Goal: Information Seeking & Learning: Check status

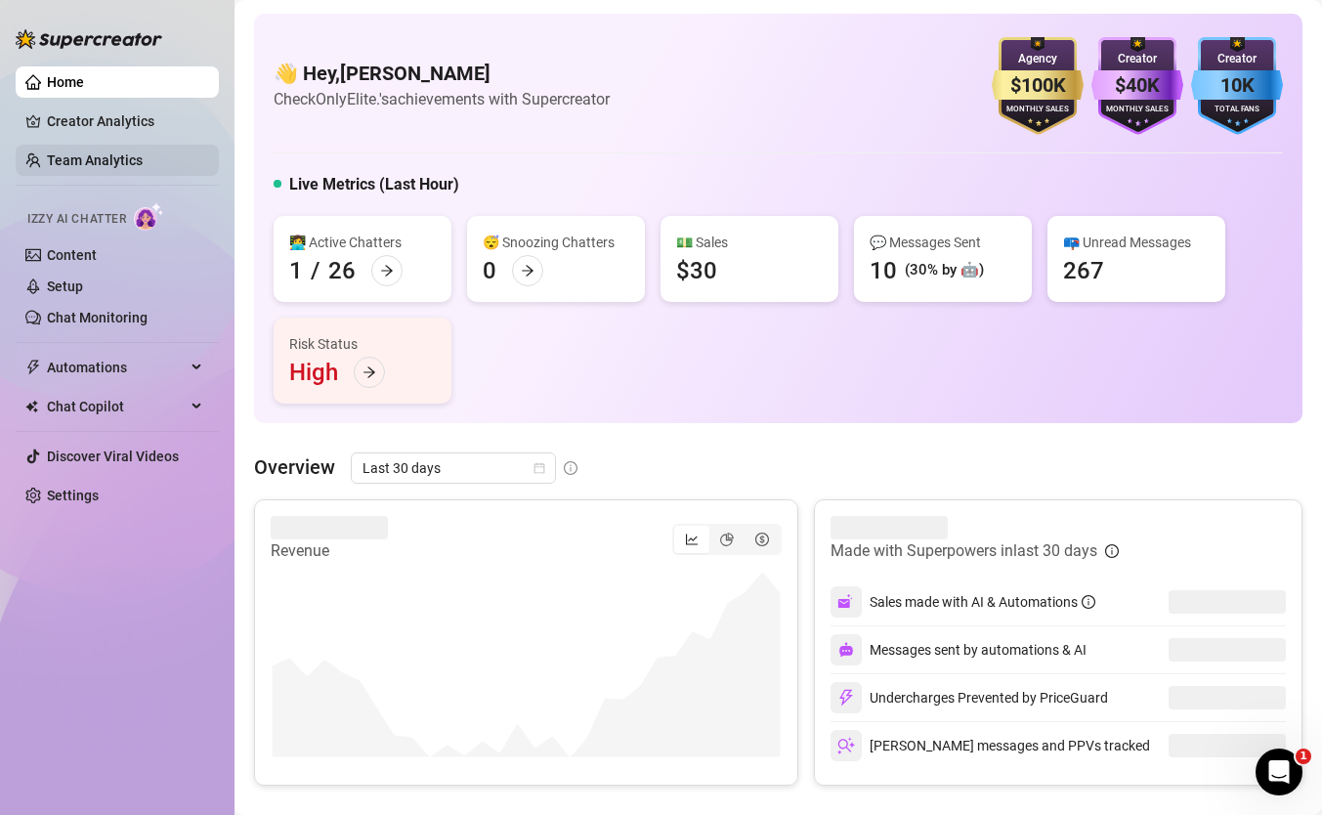
click at [136, 152] on link "Team Analytics" at bounding box center [95, 160] width 96 height 16
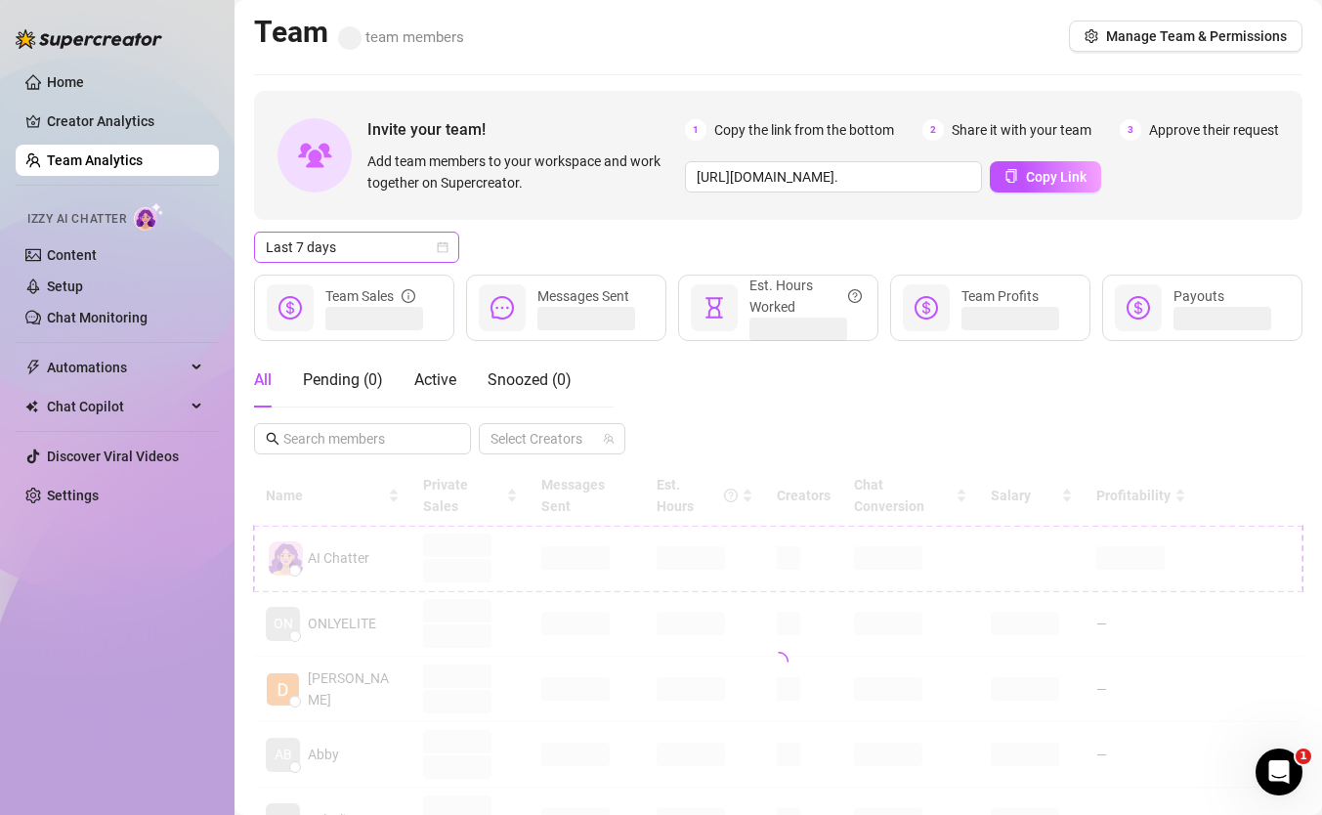
click at [411, 250] on span "Last 7 days" at bounding box center [357, 246] width 182 height 29
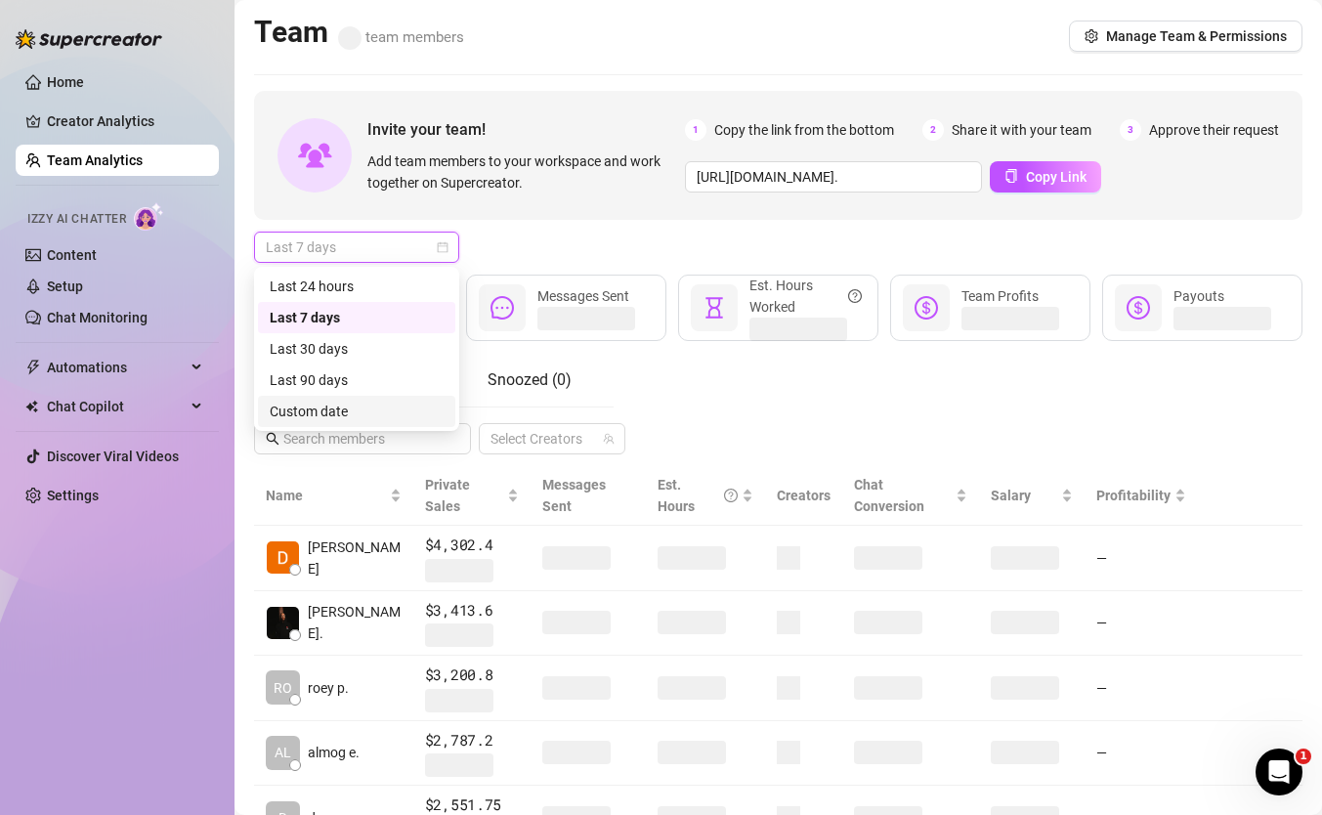
click at [378, 399] on div "Custom date" at bounding box center [356, 411] width 197 height 31
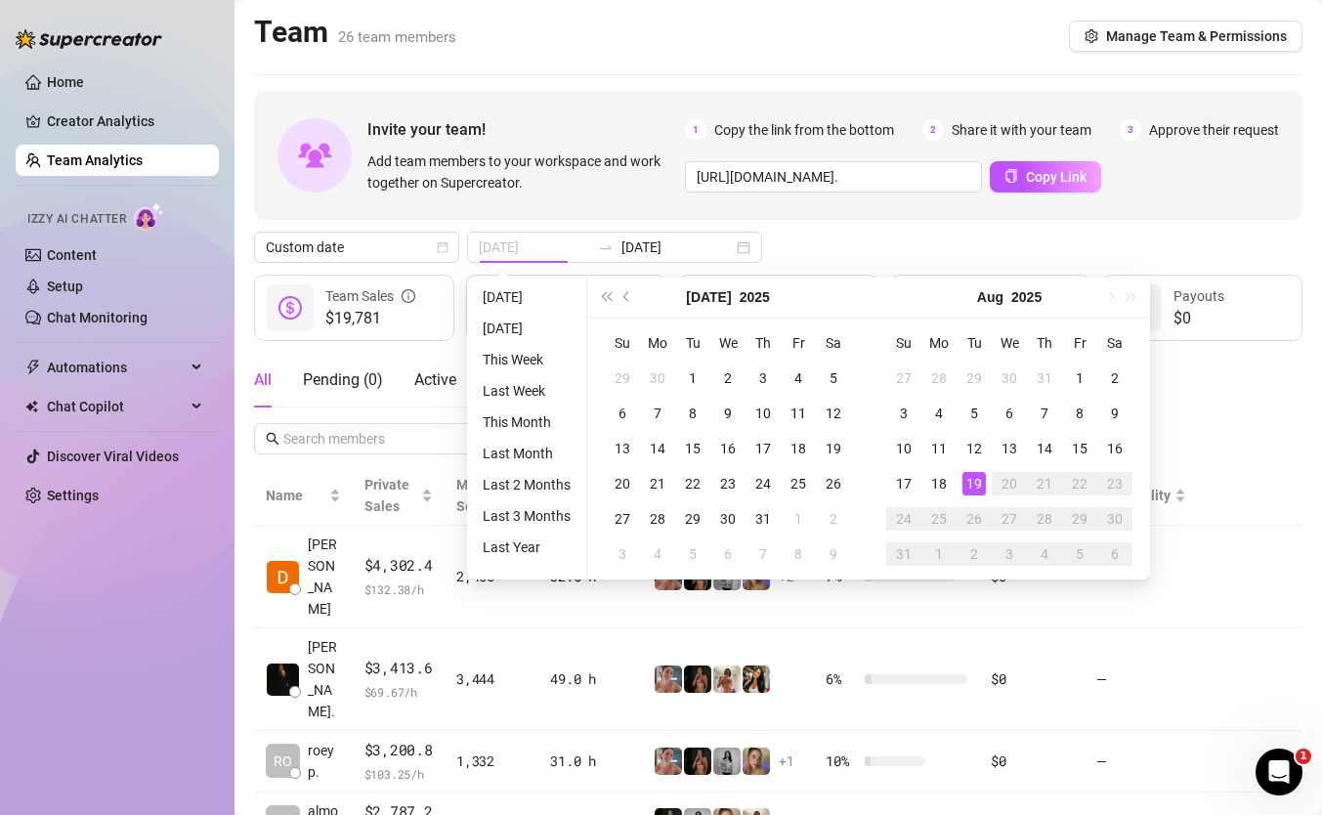
click at [970, 477] on div "19" at bounding box center [973, 483] width 23 height 23
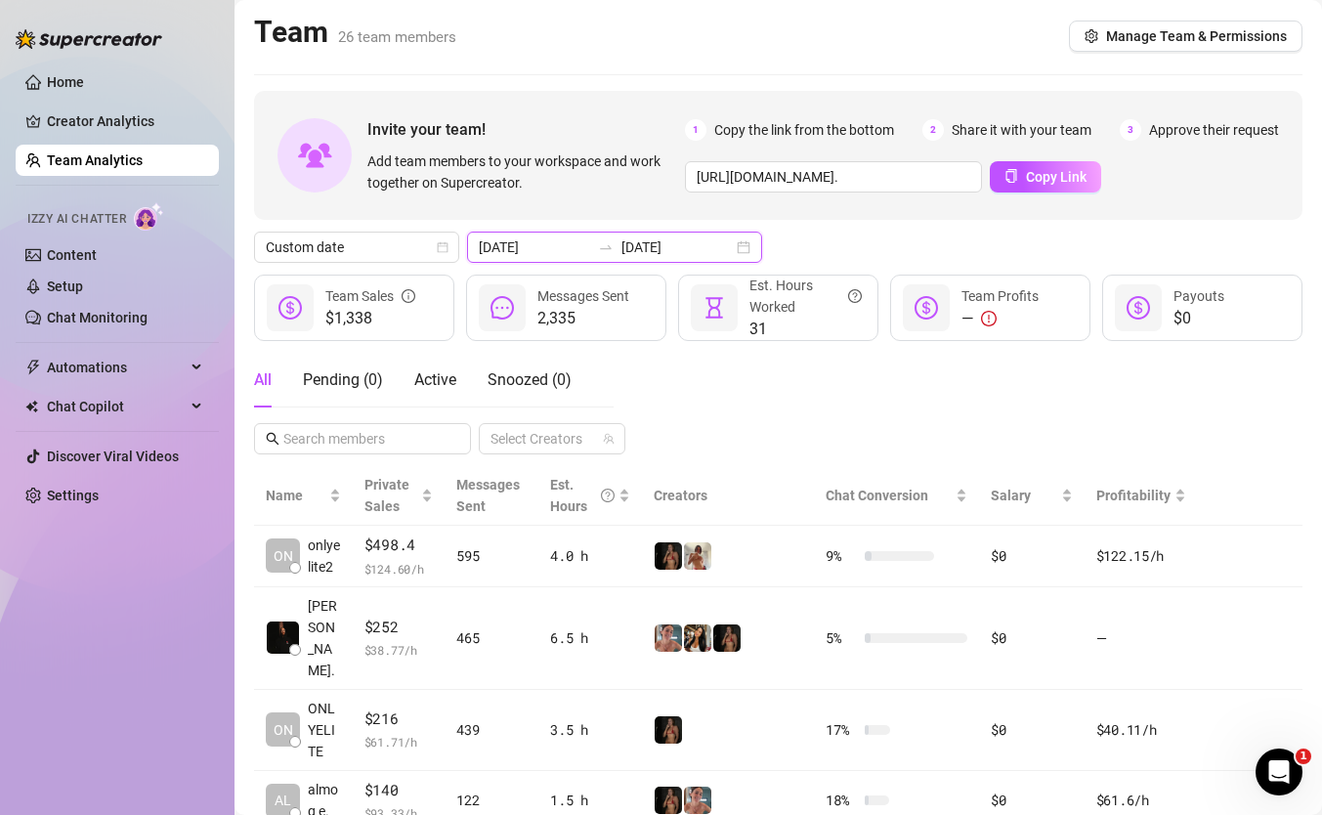
click at [525, 239] on input "[DATE]" at bounding box center [534, 246] width 111 height 21
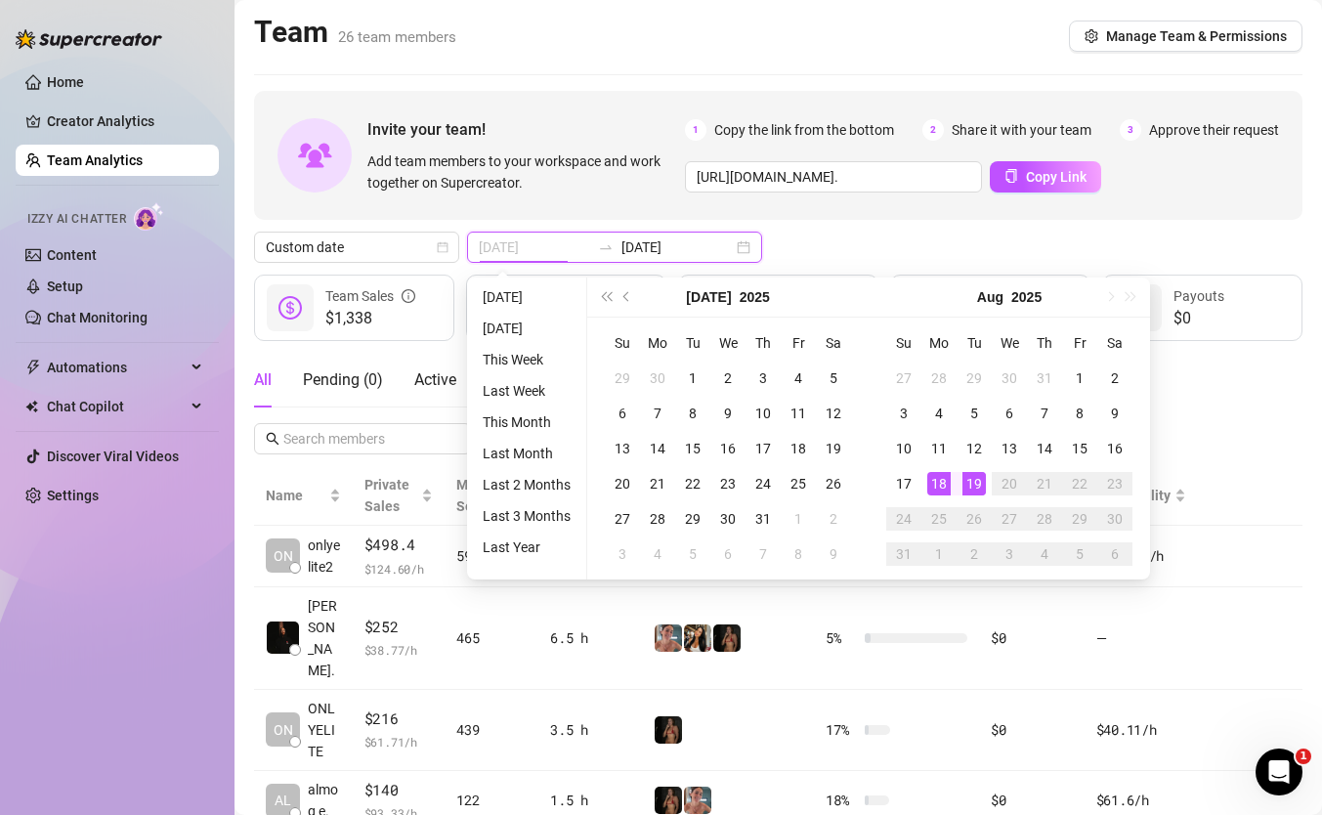
type input "[DATE]"
click at [894, 244] on div "Custom date [DATE] [DATE]" at bounding box center [778, 246] width 1048 height 31
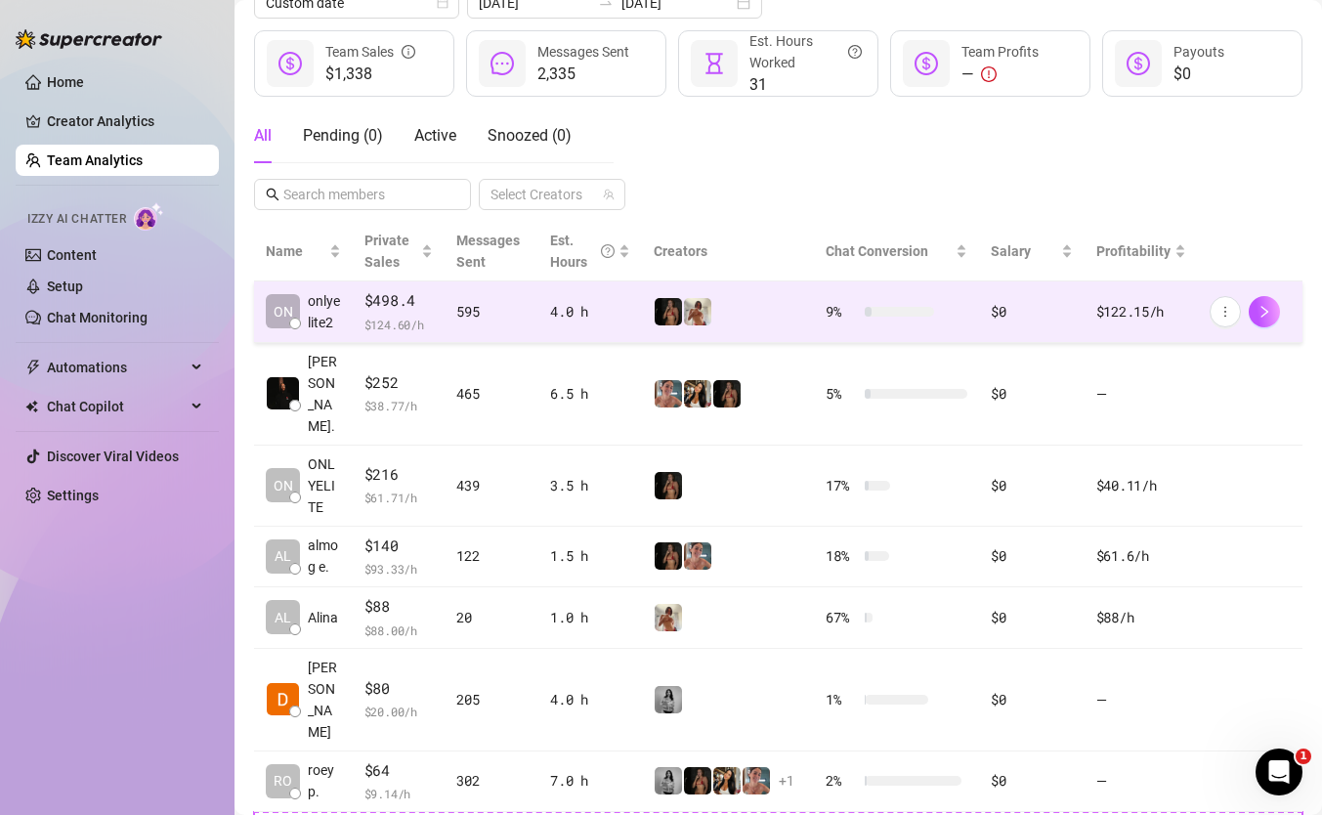
scroll to position [282, 0]
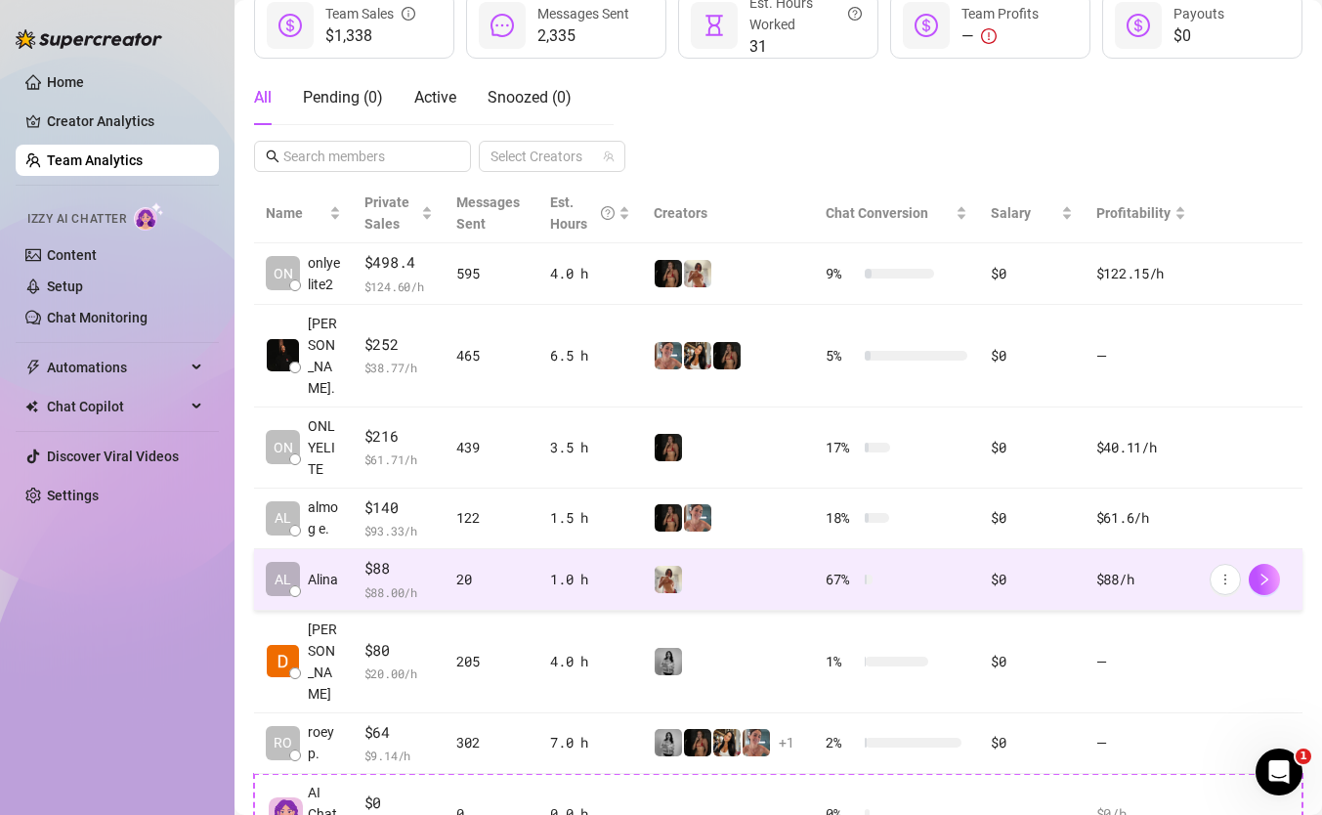
click at [608, 597] on td "1.0 h" at bounding box center [590, 580] width 104 height 62
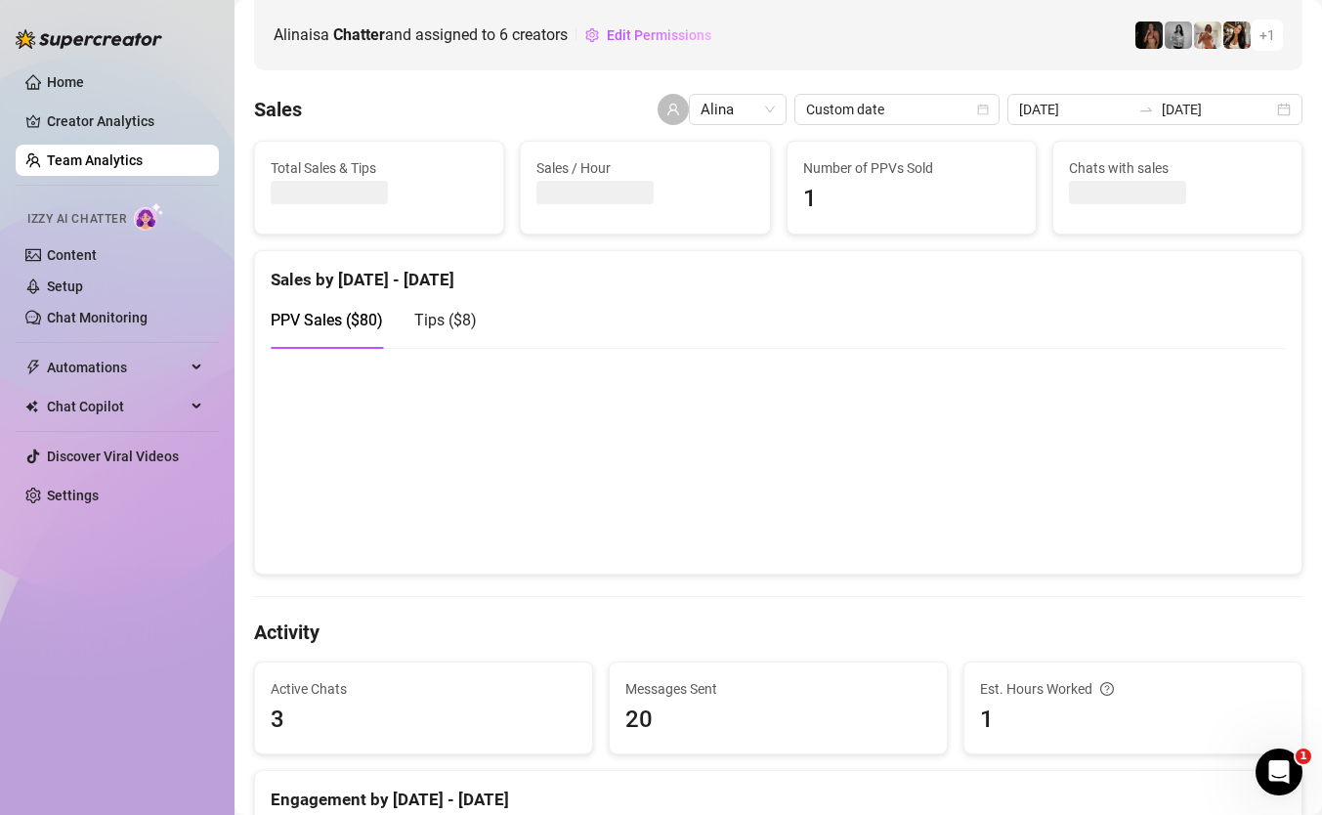
click at [463, 328] on span "Tips ( $8 )" at bounding box center [445, 320] width 63 height 19
click at [356, 315] on span "PPV Sales ( $80 )" at bounding box center [327, 320] width 112 height 19
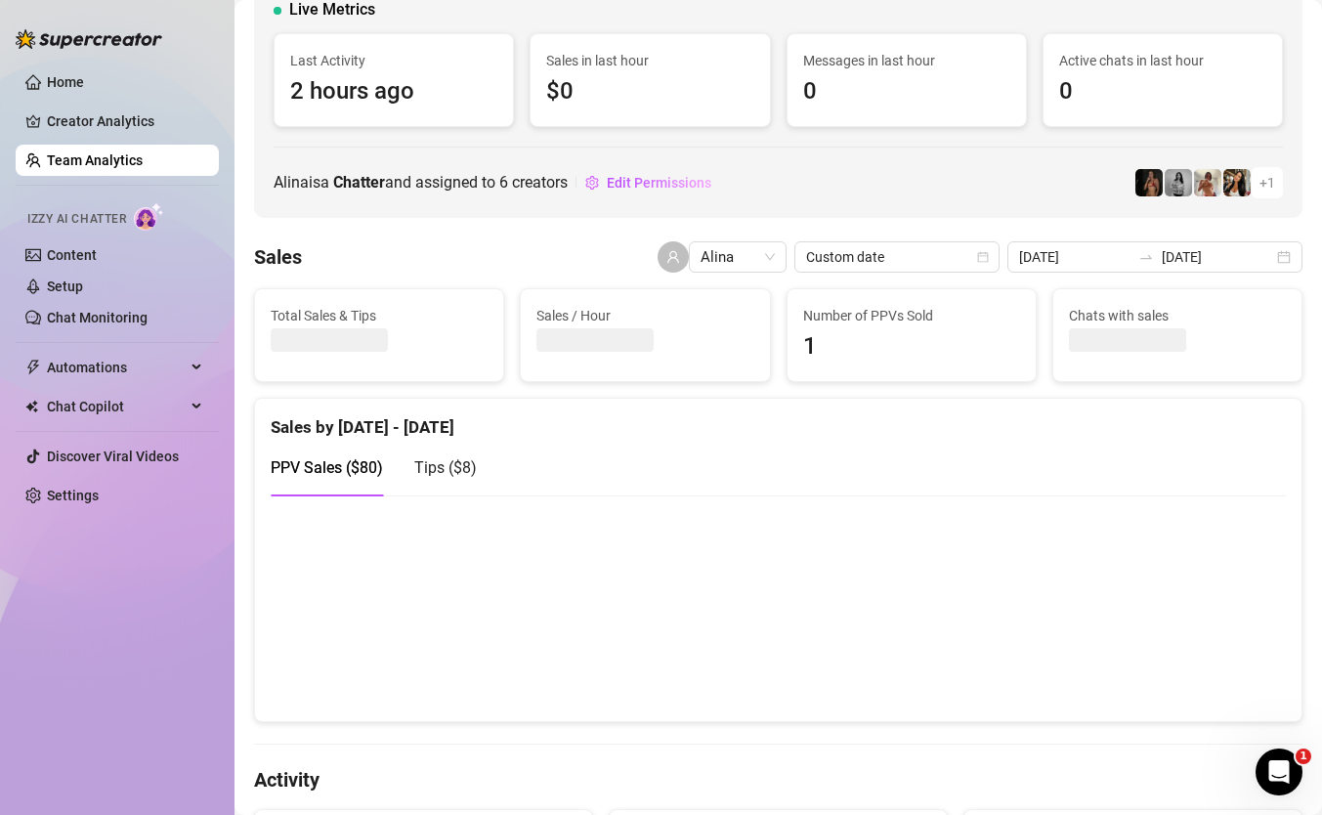
scroll to position [124, 0]
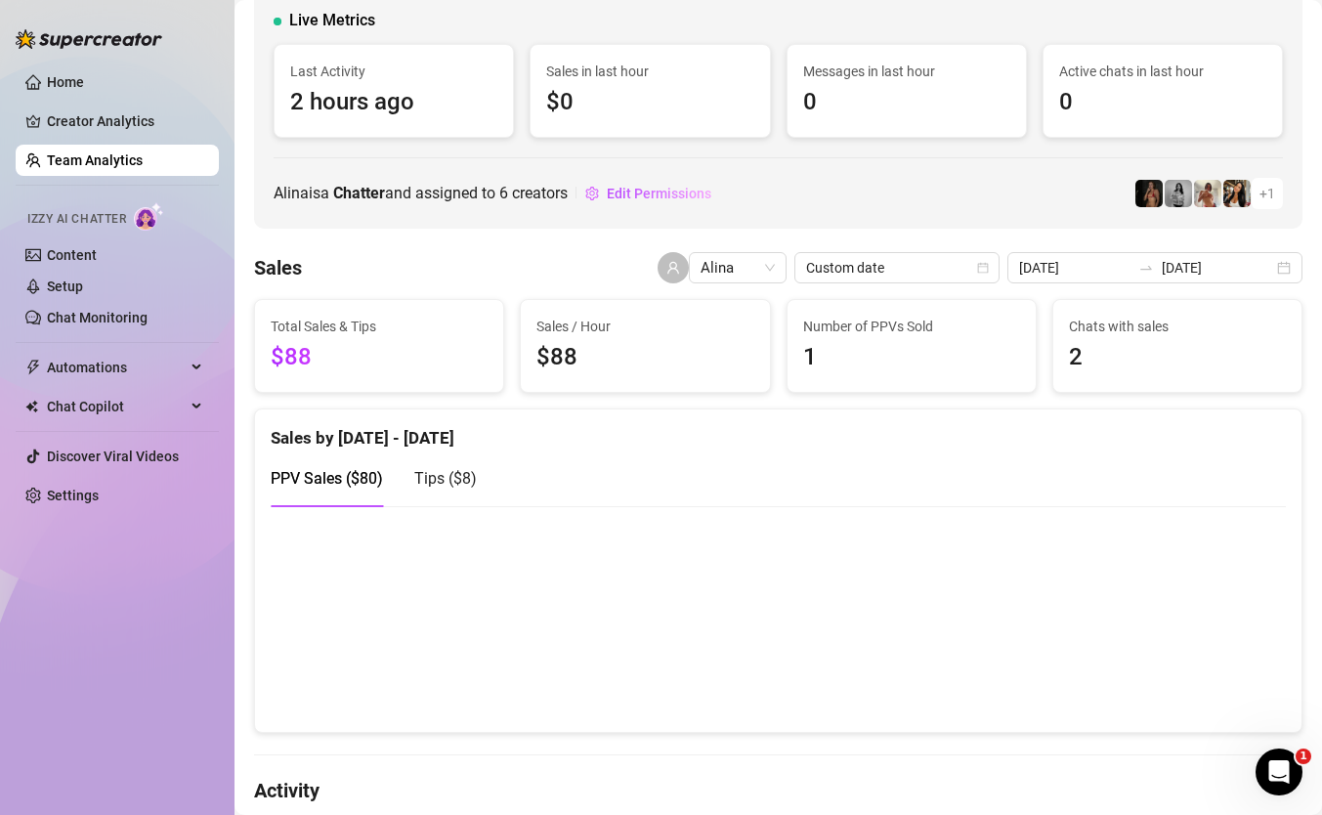
click at [567, 432] on div "Sales by [DATE] - [DATE]" at bounding box center [778, 430] width 1015 height 42
click at [111, 115] on link "Creator Analytics" at bounding box center [125, 120] width 156 height 31
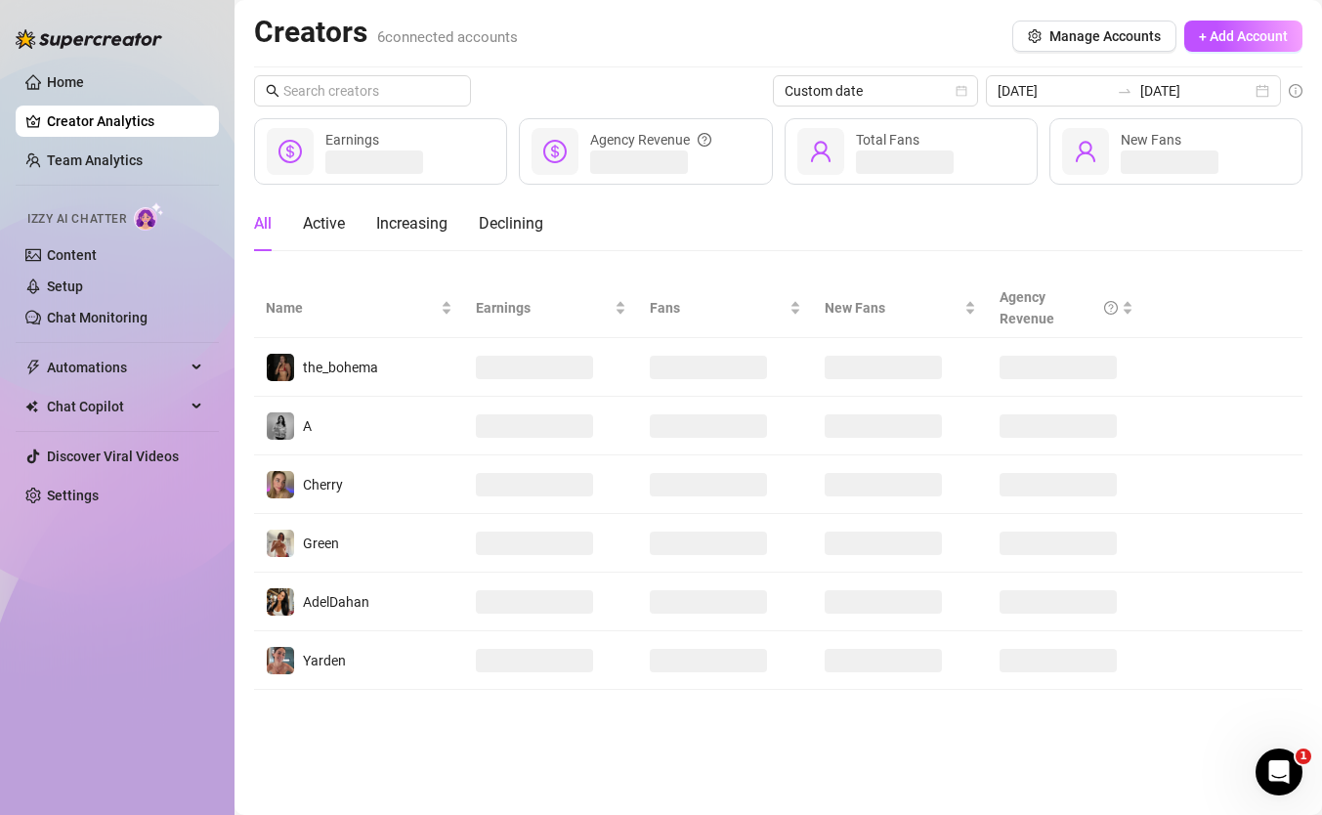
click at [157, 189] on ul "Home Creator Analytics Team Analytics Izzy AI Chatter Content Setup Chat Monito…" at bounding box center [117, 289] width 203 height 460
click at [157, 188] on ul "Home Creator Analytics Team Analytics Izzy AI Chatter Content Setup Chat Monito…" at bounding box center [117, 289] width 203 height 460
click at [143, 161] on link "Team Analytics" at bounding box center [95, 160] width 96 height 16
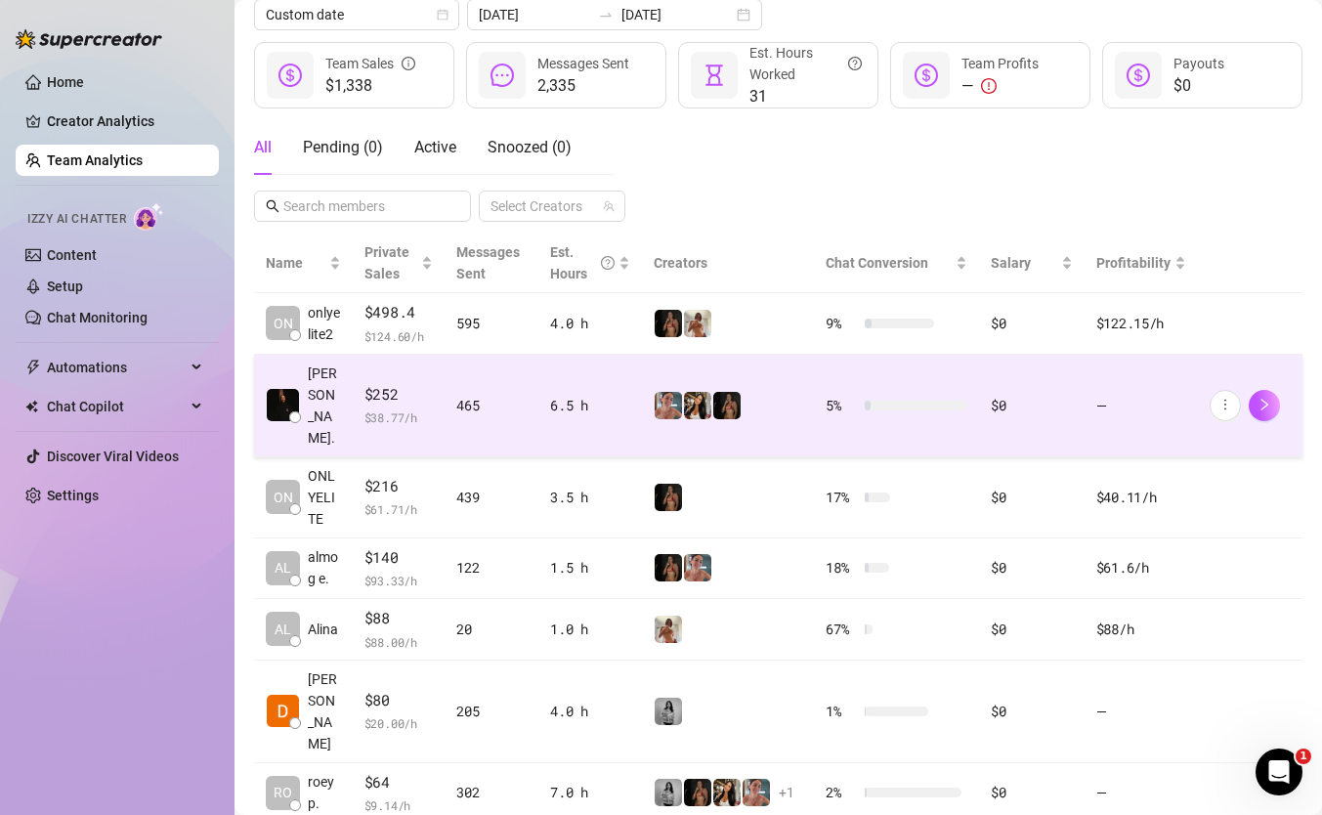
scroll to position [251, 0]
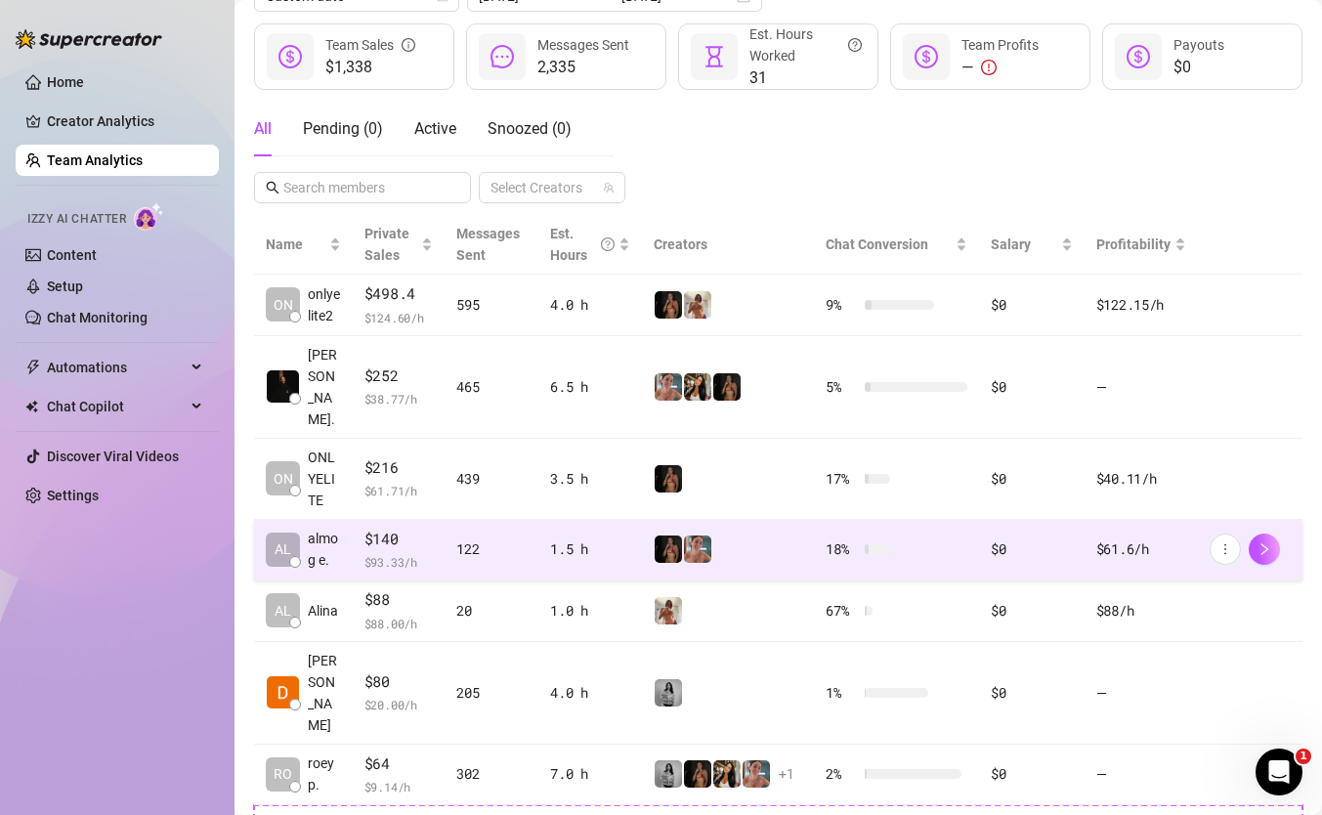
click at [596, 568] on td "1.5 h" at bounding box center [590, 551] width 104 height 62
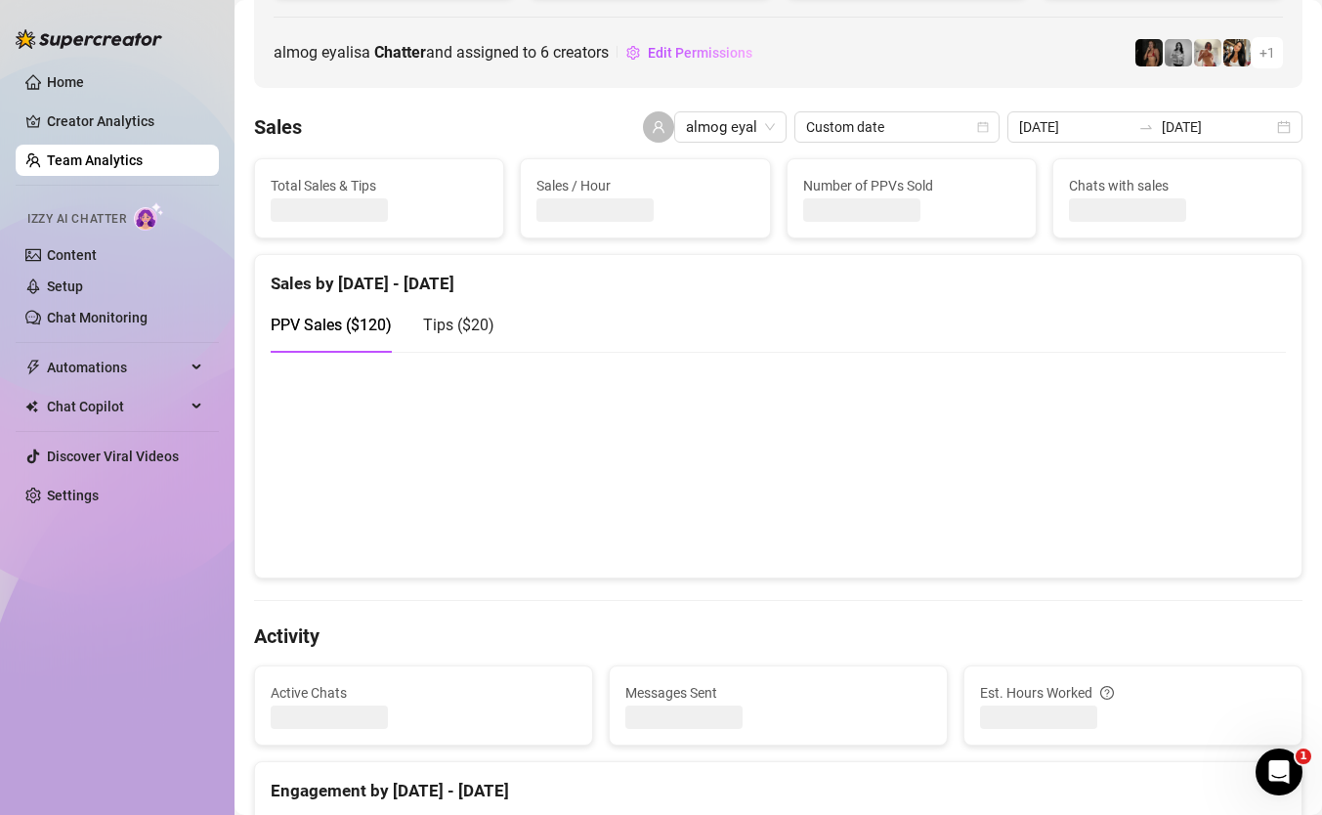
scroll to position [302, 0]
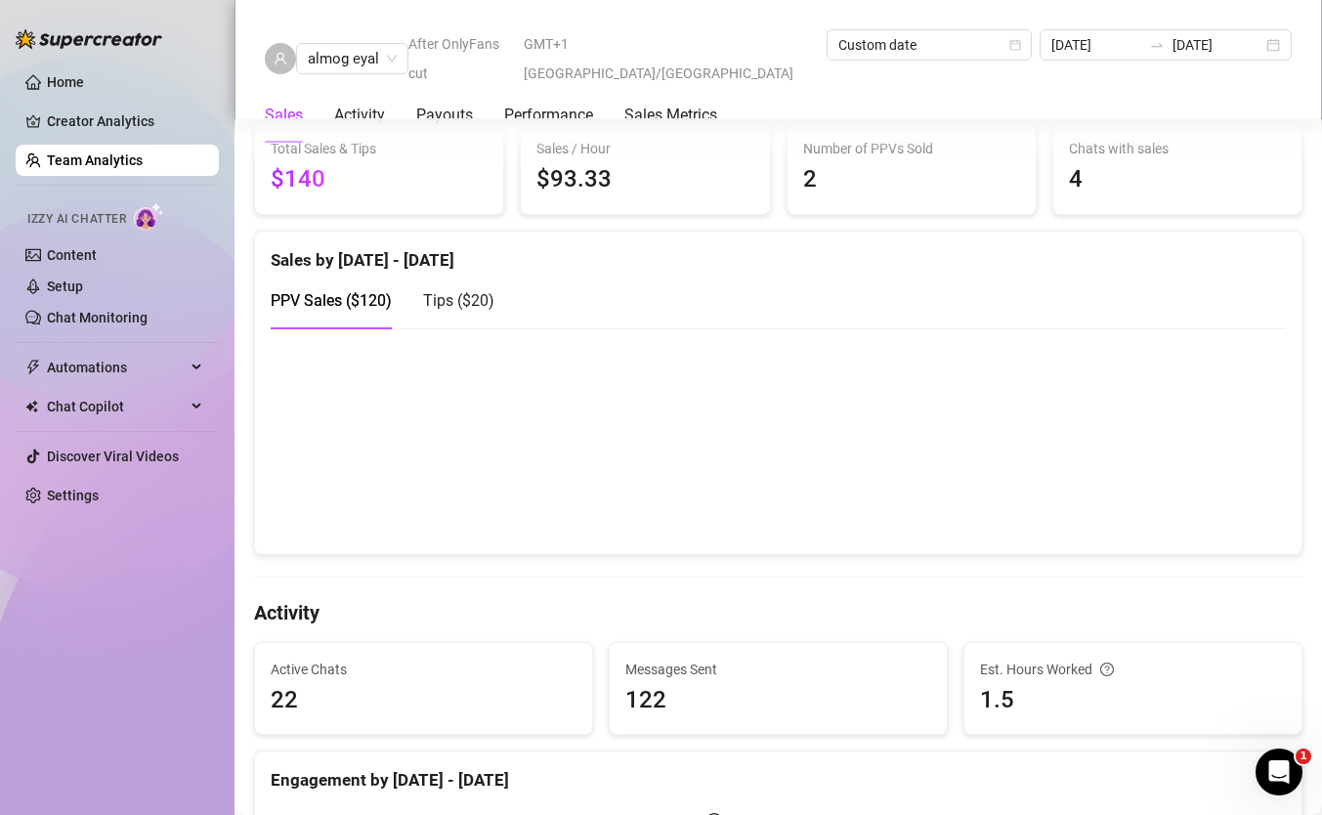
click at [494, 319] on div "PPV Sales ( $120 ) Tips ( $20 )" at bounding box center [778, 301] width 1015 height 56
click at [465, 288] on div "Tips ( $20 )" at bounding box center [458, 300] width 71 height 24
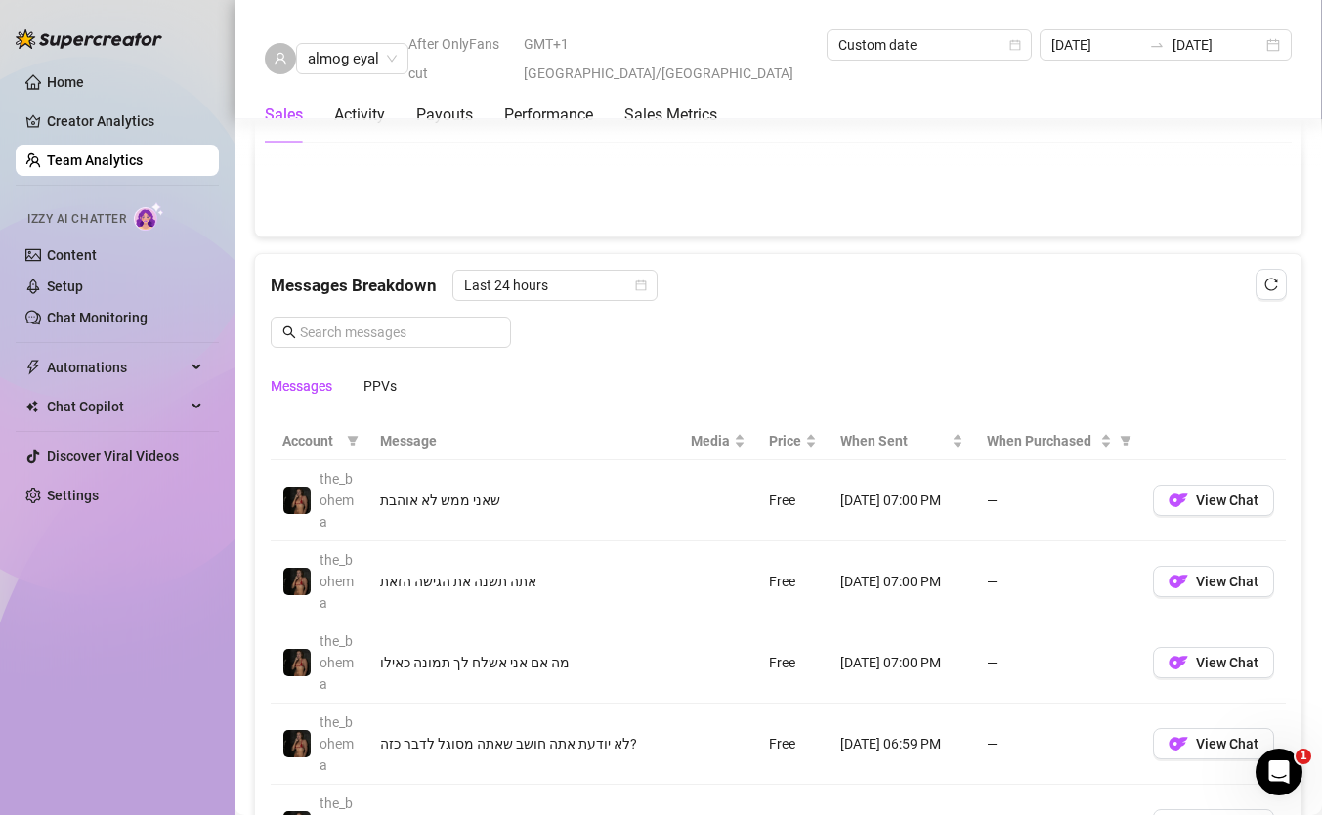
scroll to position [1144, 0]
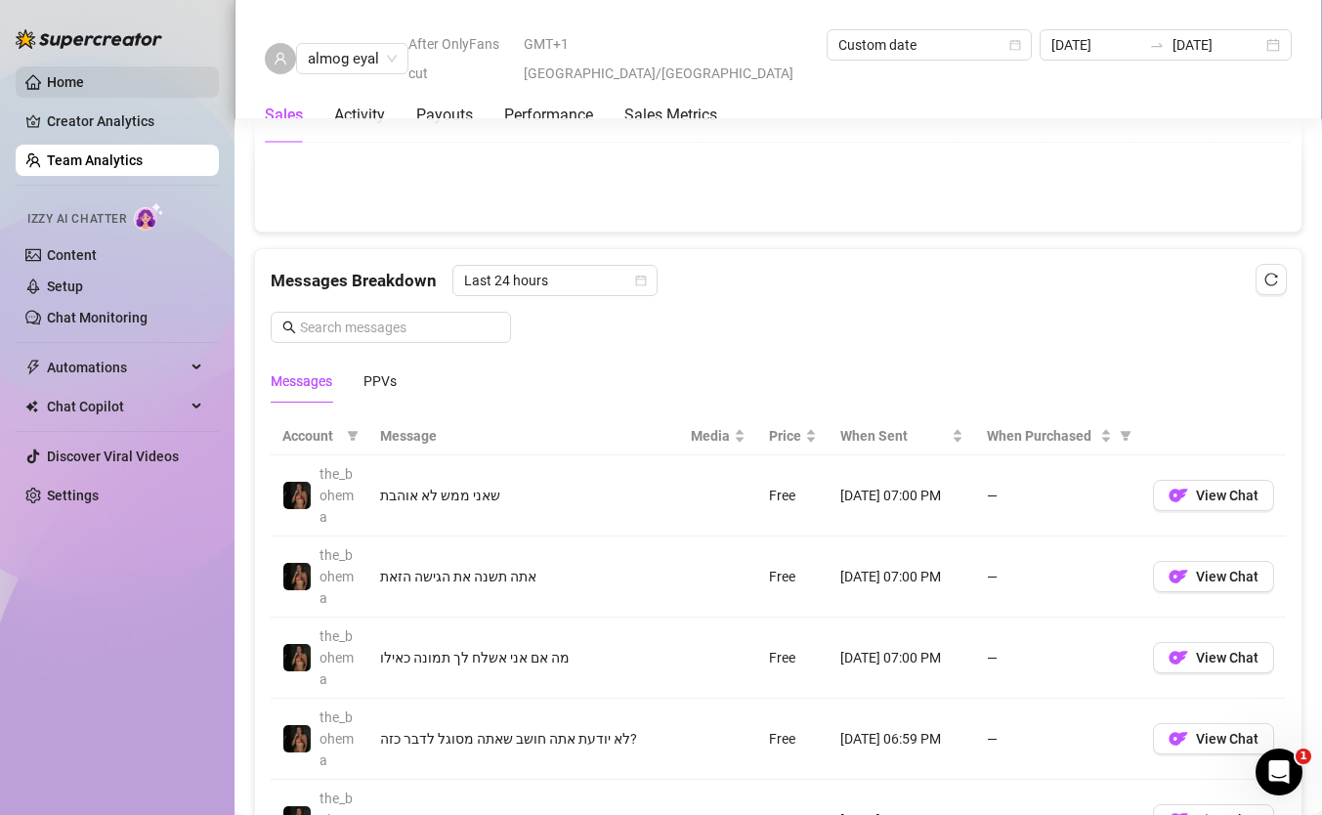
click at [84, 86] on link "Home" at bounding box center [65, 82] width 37 height 16
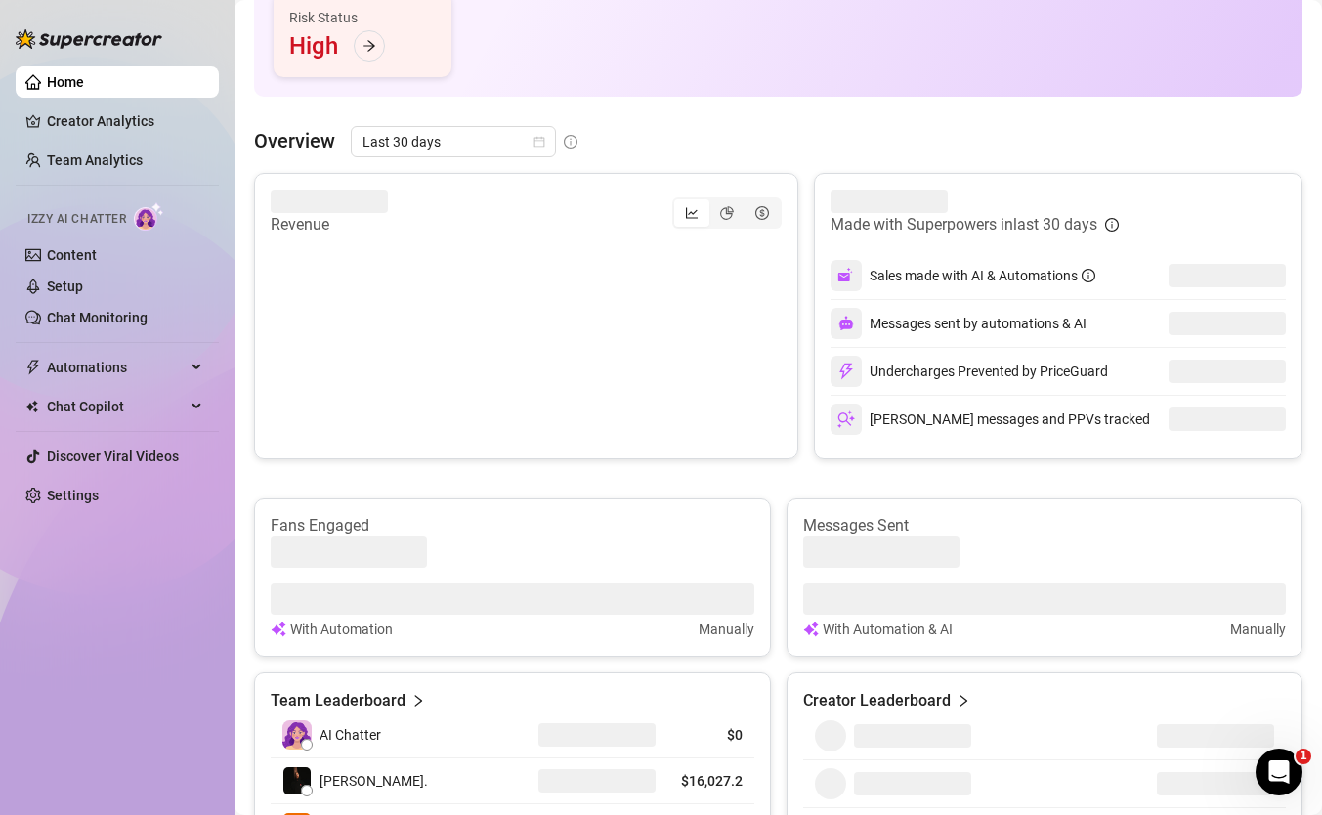
scroll to position [318, 0]
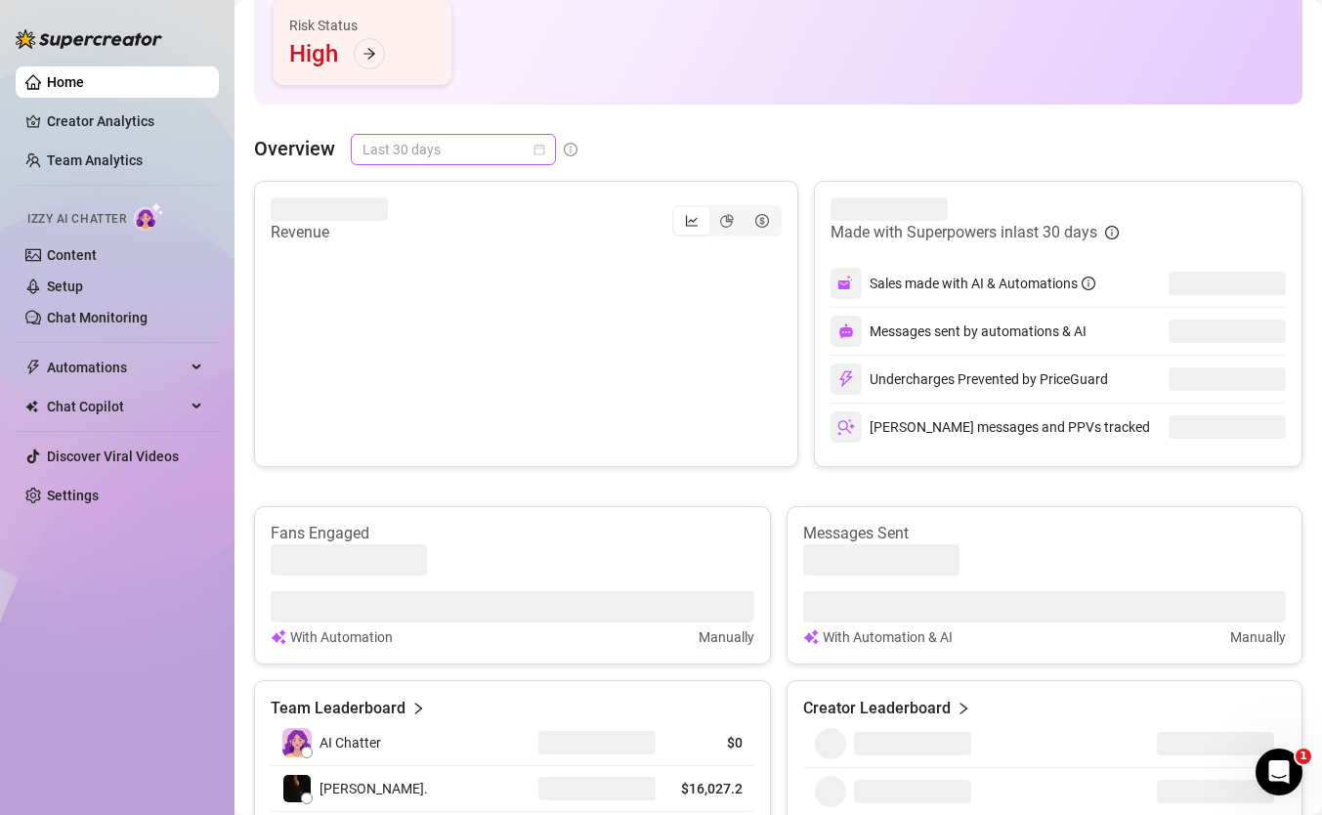
click at [494, 148] on span "Last 30 days" at bounding box center [453, 149] width 182 height 29
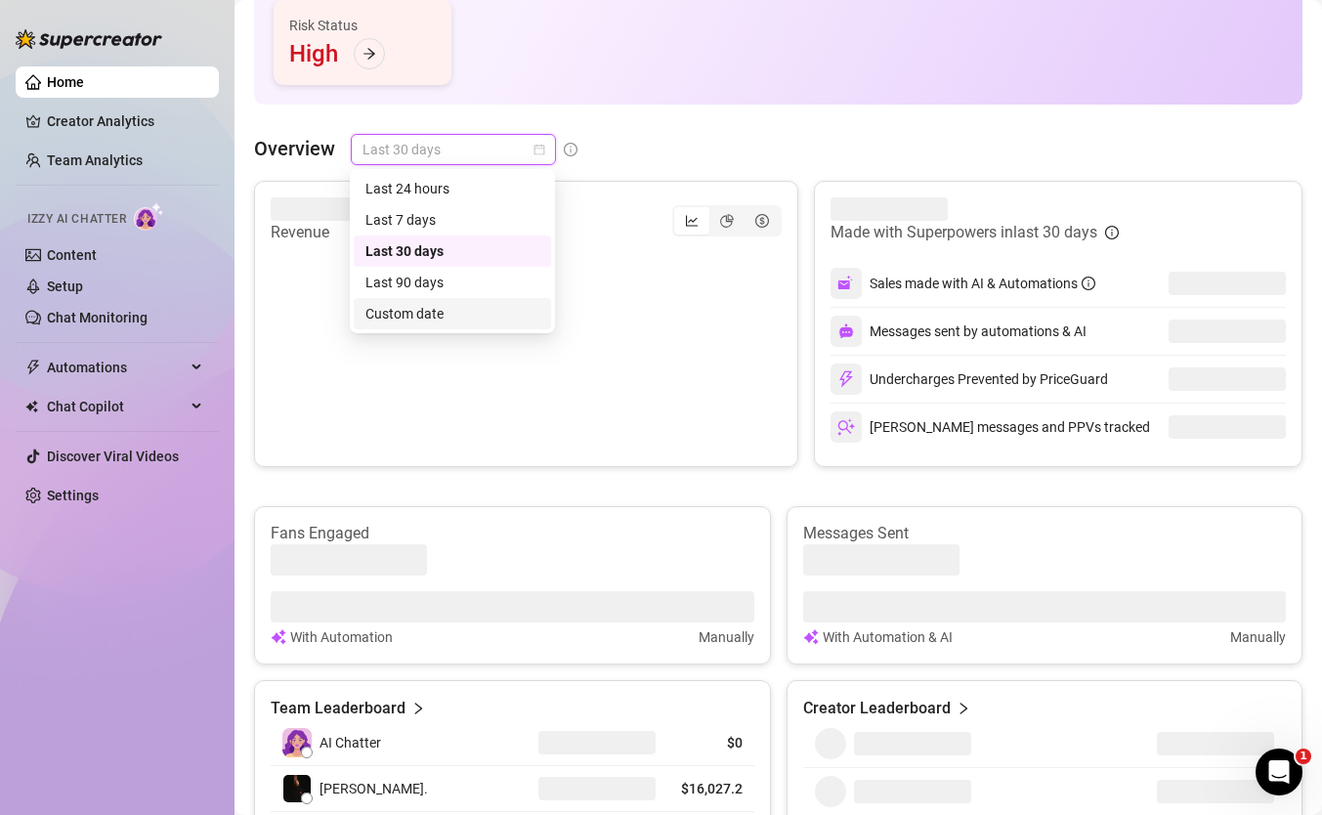
click at [458, 313] on div "Custom date" at bounding box center [452, 313] width 174 height 21
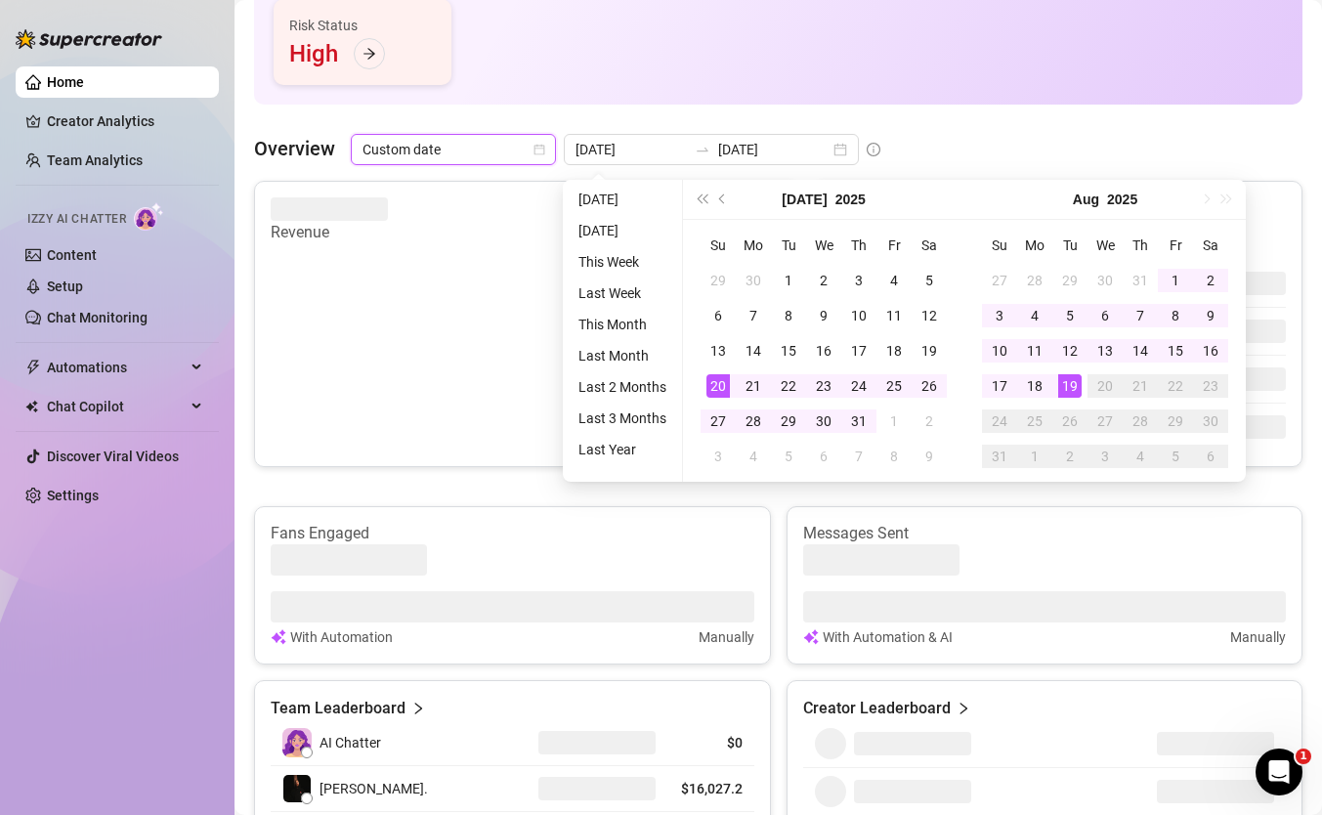
type input "[DATE]"
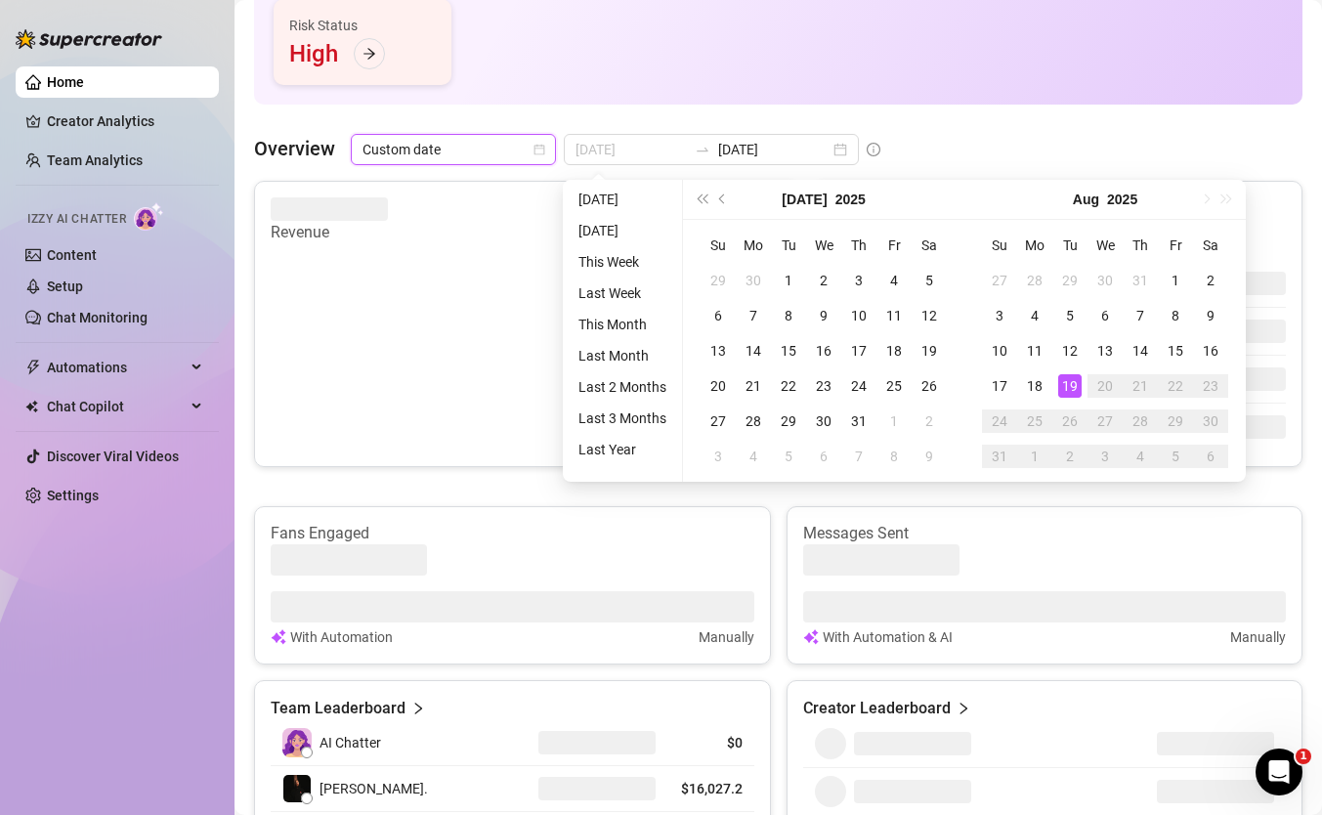
click at [1075, 380] on div "19" at bounding box center [1069, 385] width 23 height 23
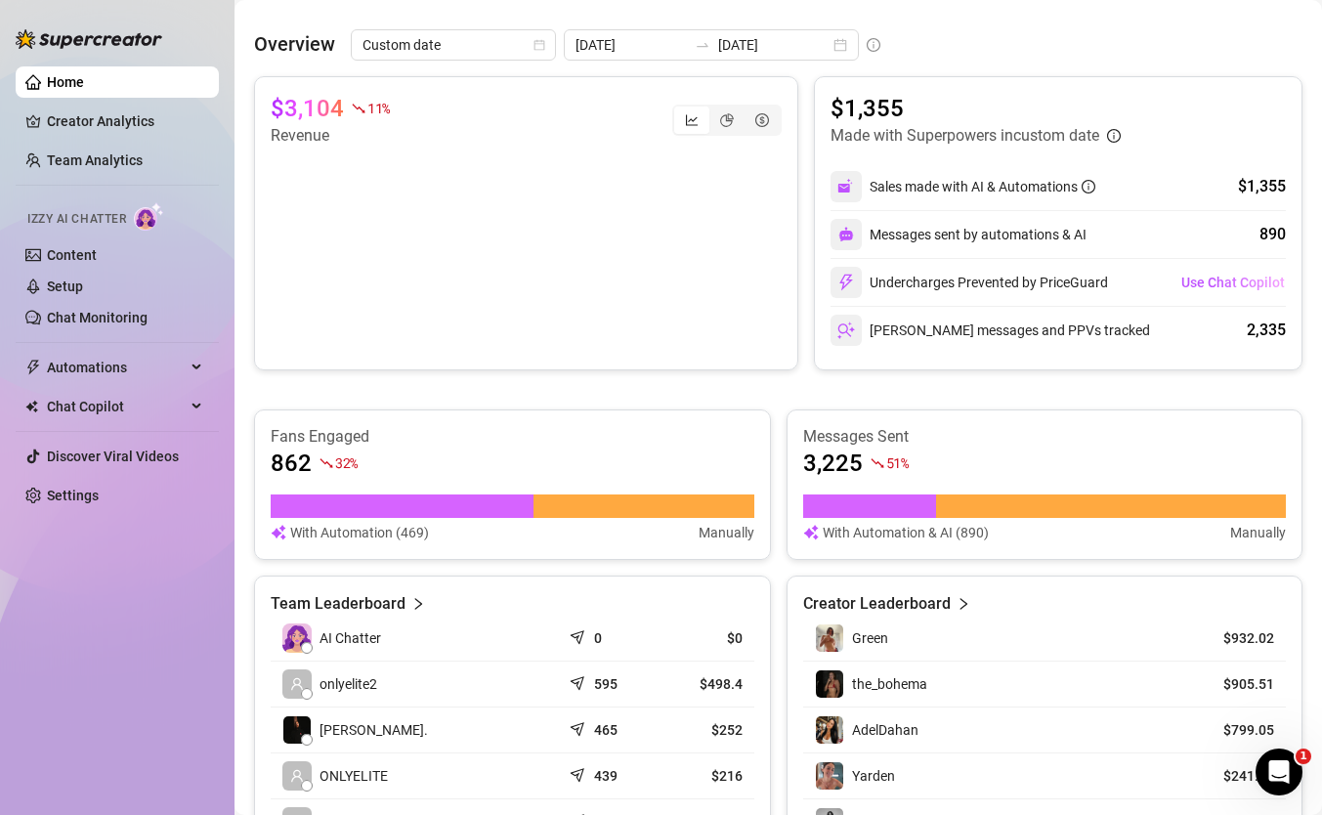
scroll to position [186, 0]
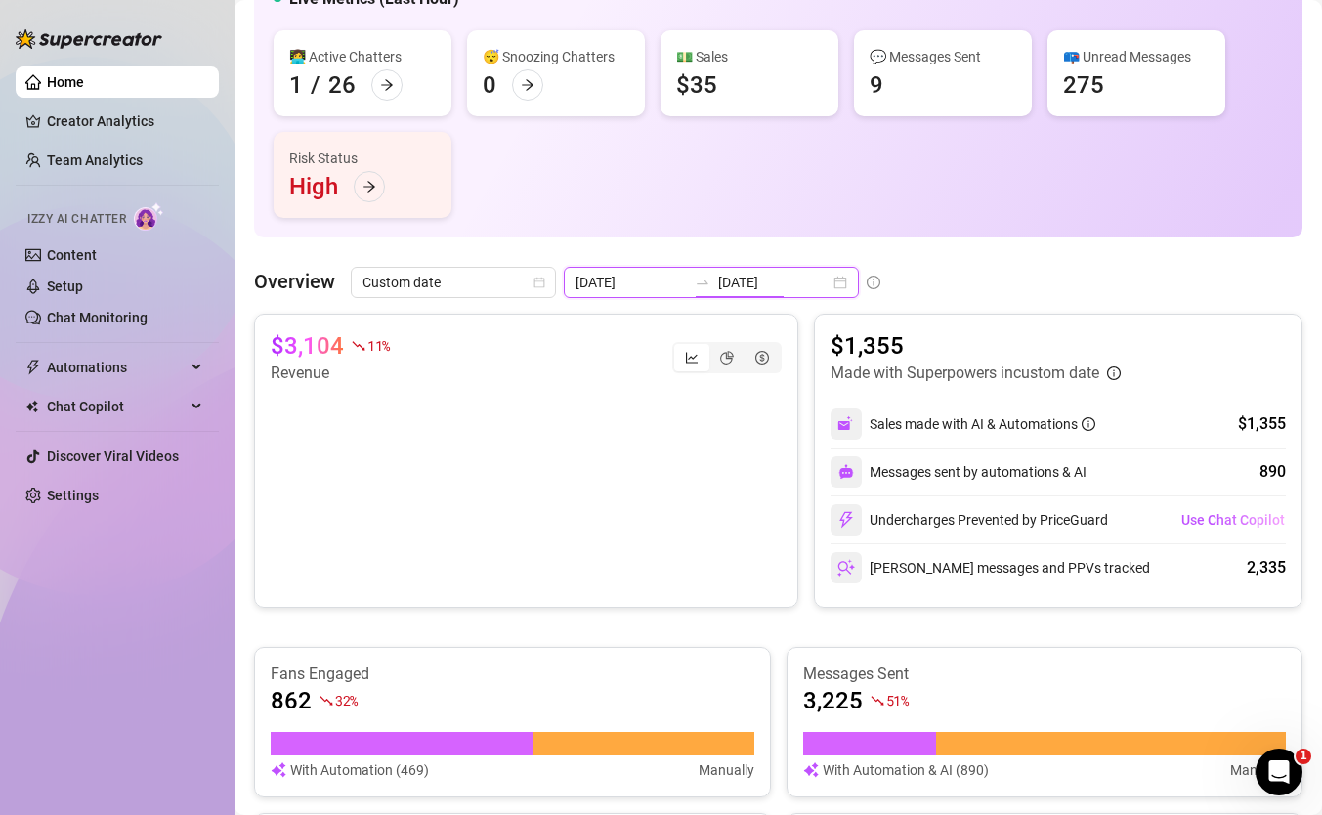
click at [735, 277] on input "[DATE]" at bounding box center [773, 282] width 111 height 21
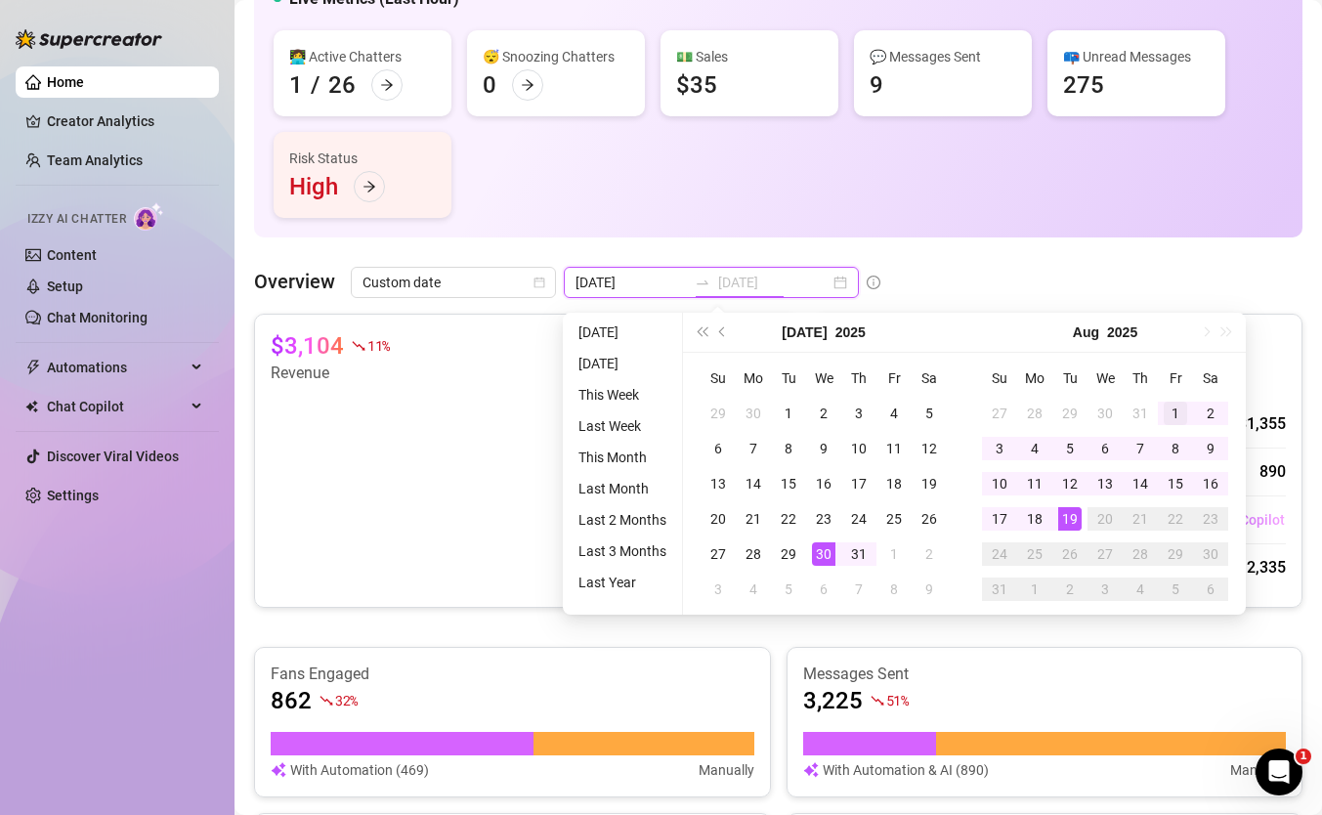
type input "[DATE]"
click at [1167, 415] on div "1" at bounding box center [1174, 412] width 23 height 23
click at [1061, 527] on div "19" at bounding box center [1069, 518] width 23 height 23
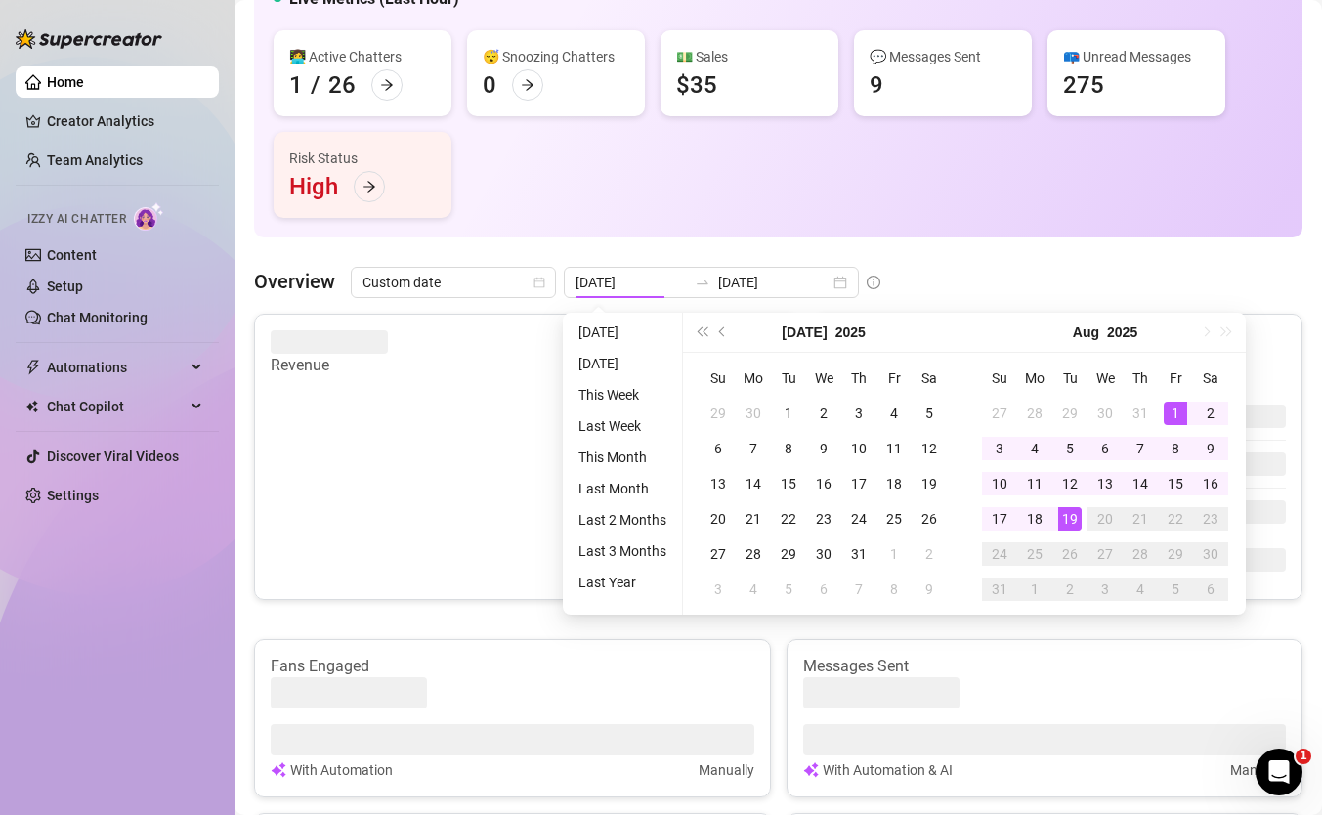
type input "[DATE]"
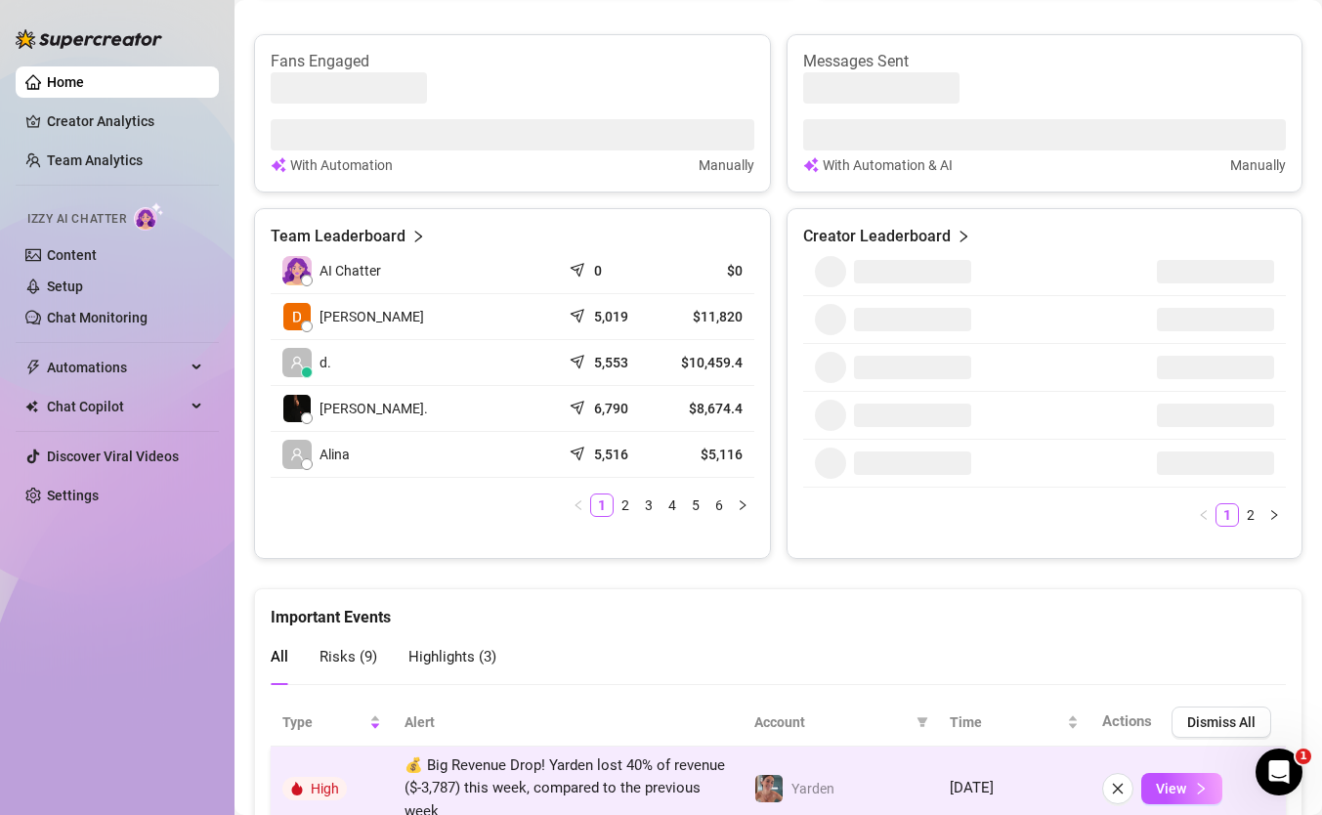
scroll to position [806, 0]
